Goal: Information Seeking & Learning: Learn about a topic

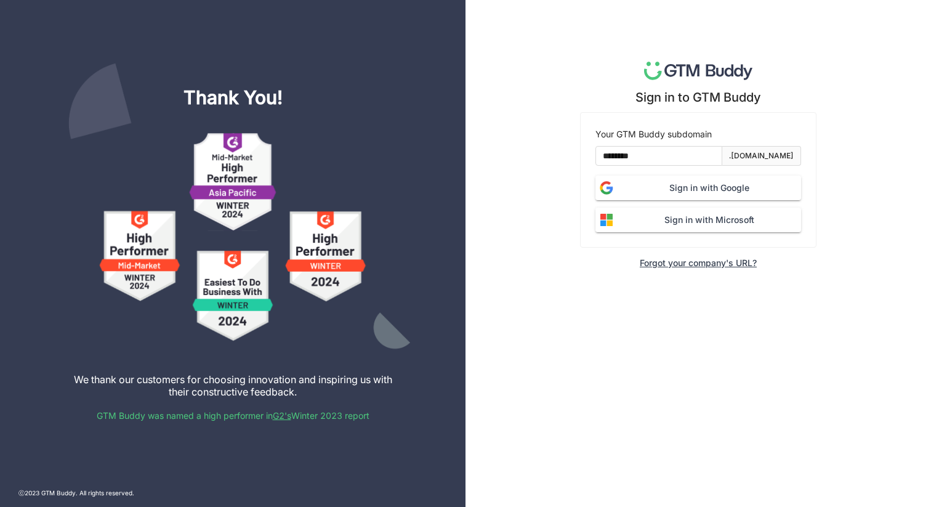
click at [681, 185] on span "Sign in with Google" at bounding box center [710, 188] width 184 height 14
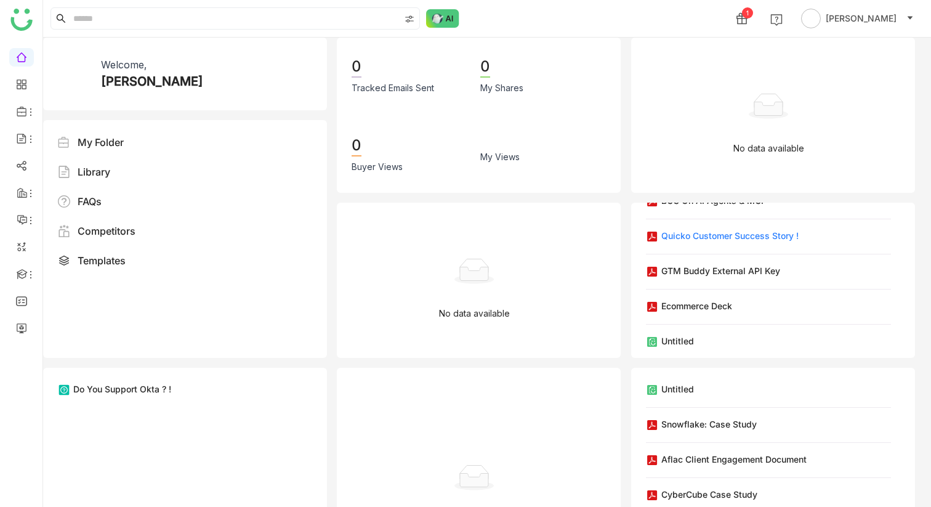
scroll to position [126, 0]
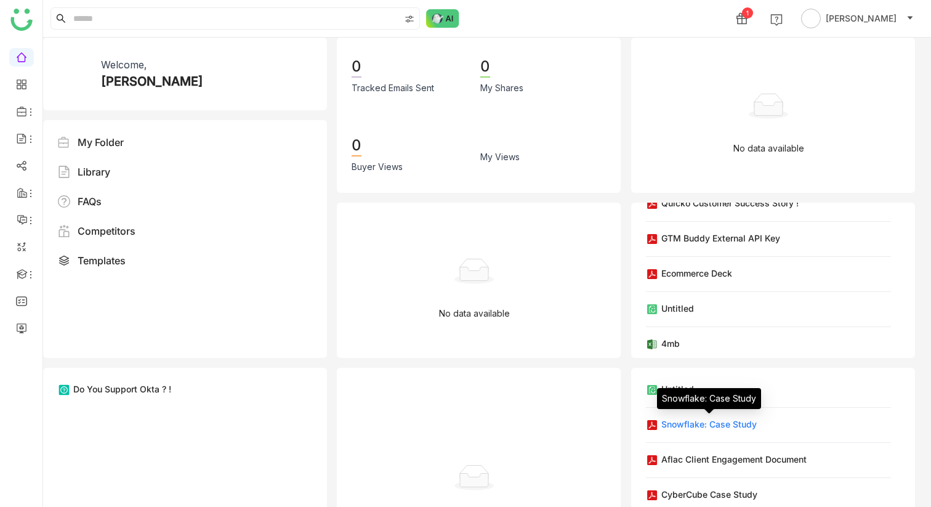
click at [725, 424] on div "Snowflake: Case Study" at bounding box center [708, 424] width 95 height 13
